Goal: Information Seeking & Learning: Learn about a topic

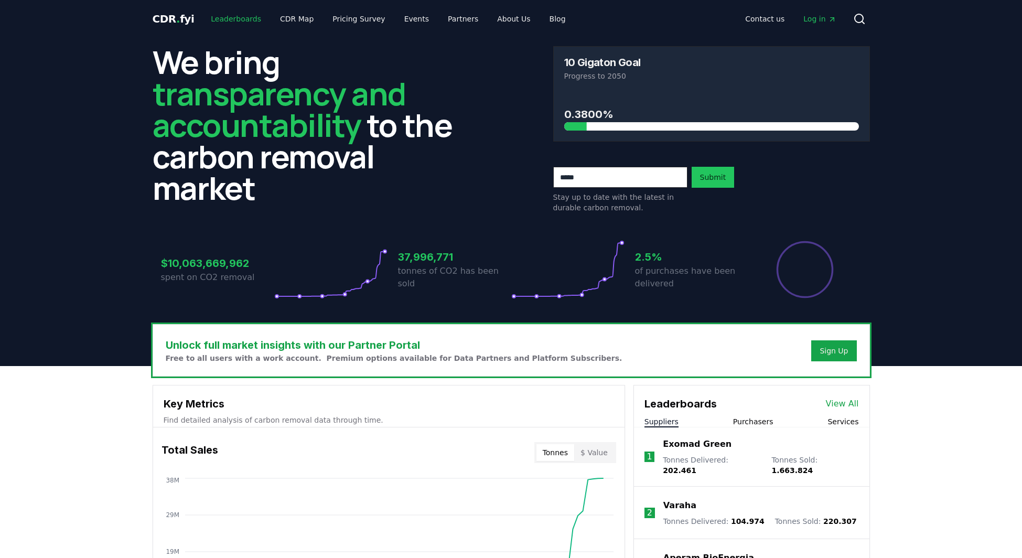
click at [241, 13] on link "Leaderboards" at bounding box center [235, 18] width 67 height 19
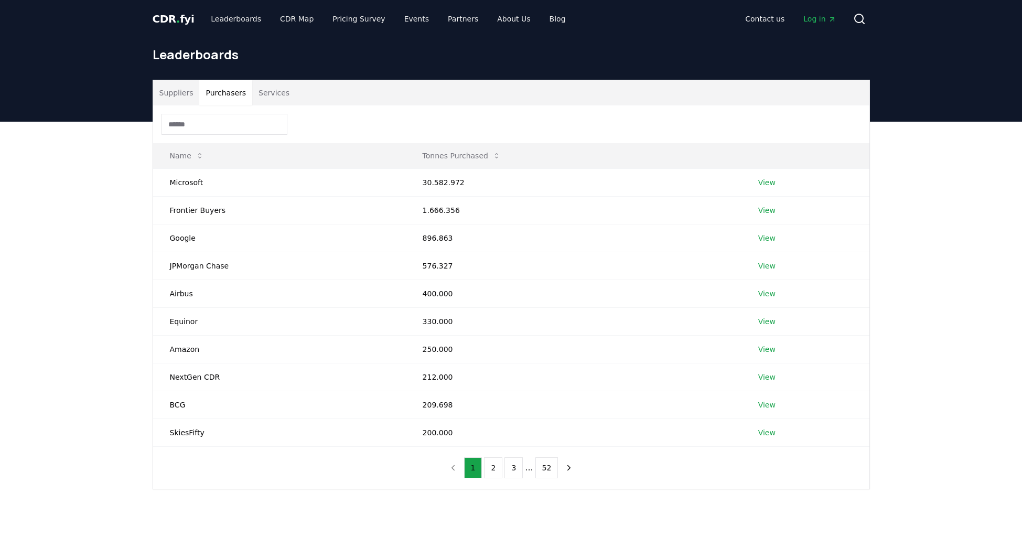
click at [213, 90] on button "Purchasers" at bounding box center [225, 92] width 53 height 25
click at [172, 181] on td "Microsoft" at bounding box center [279, 182] width 253 height 28
click at [772, 177] on link "View" at bounding box center [766, 182] width 17 height 10
